Goal: Navigation & Orientation: Find specific page/section

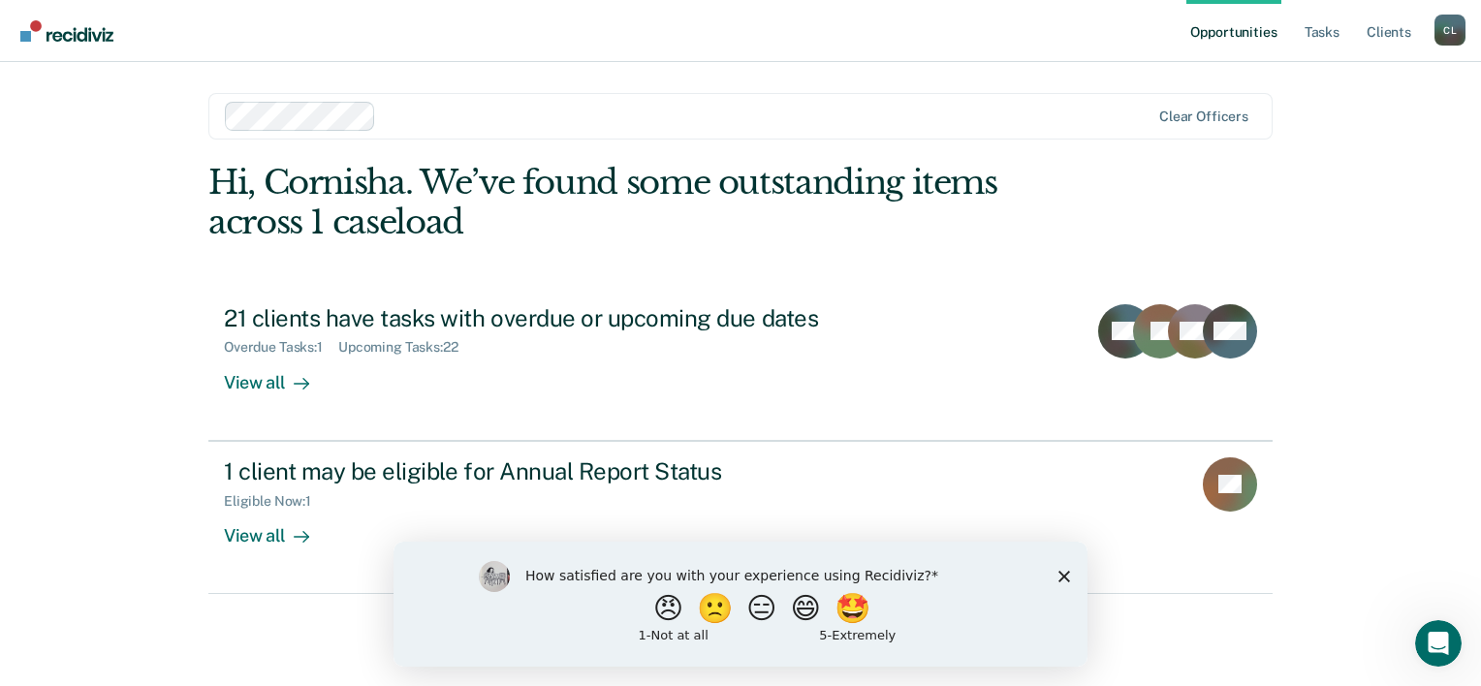
click at [1062, 571] on icon "Close survey" at bounding box center [1065, 576] width 12 height 12
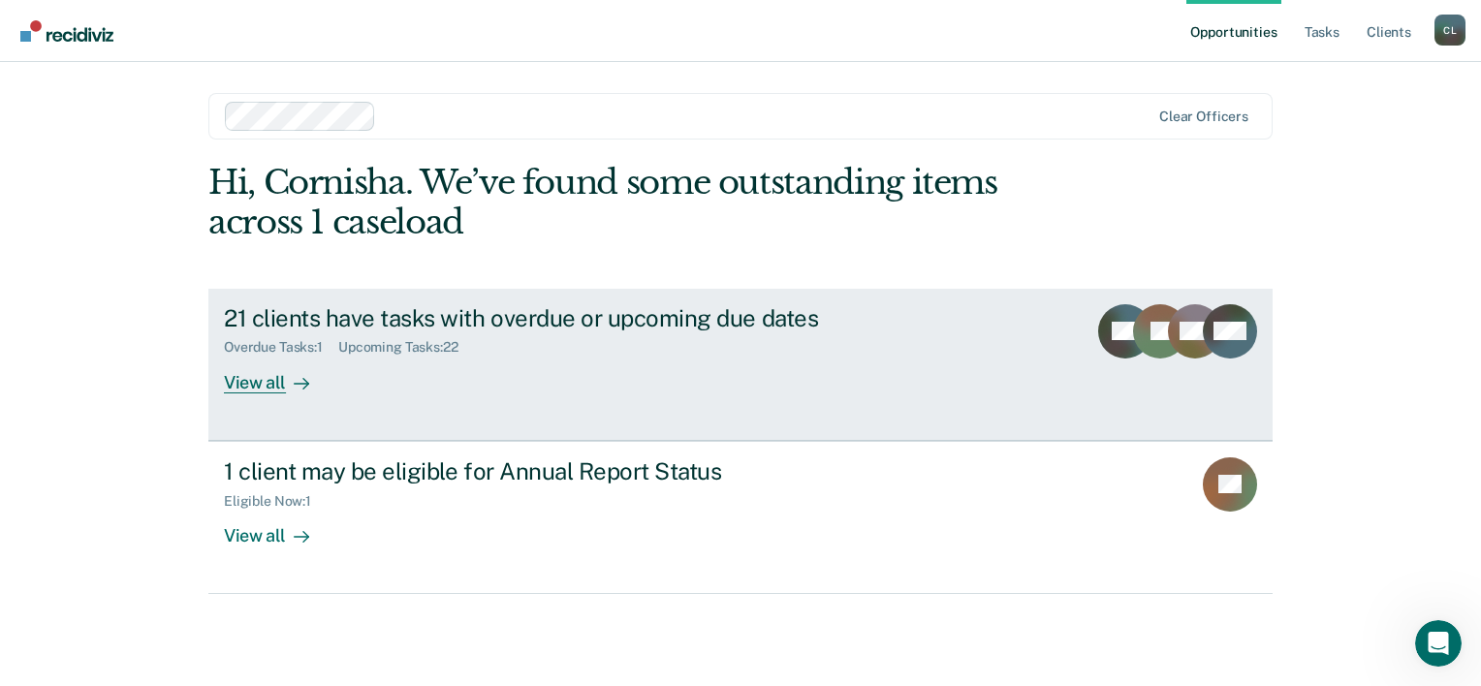
click at [265, 385] on div "View all" at bounding box center [278, 375] width 109 height 38
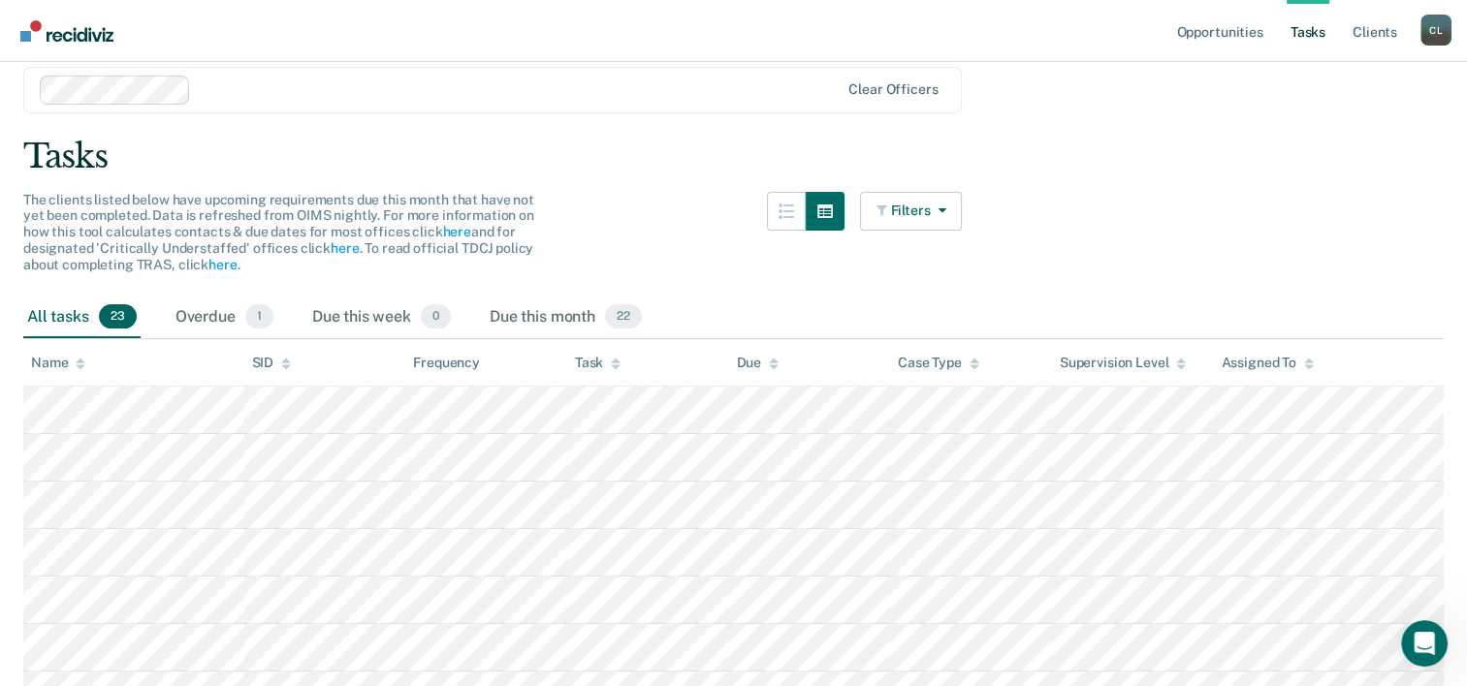
scroll to position [97, 0]
